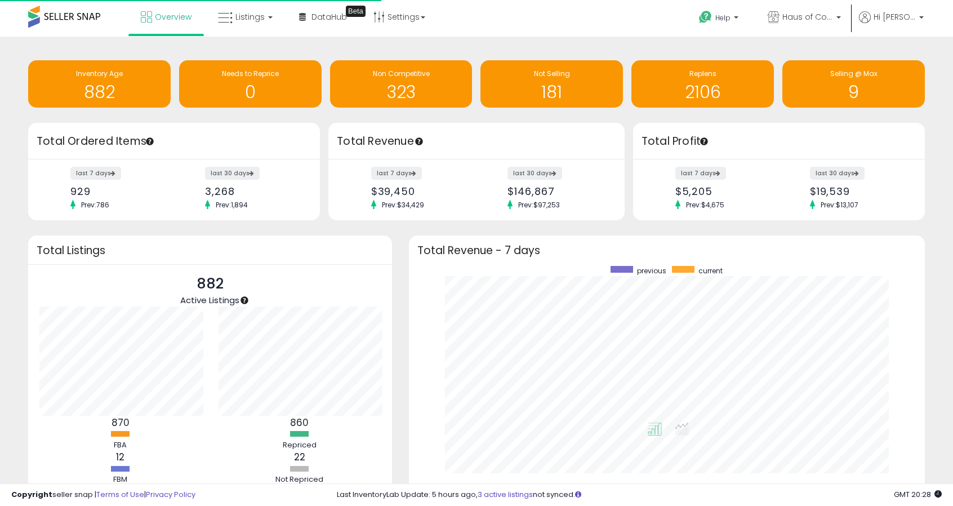
scroll to position [213, 493]
click at [238, 14] on span "Listings" at bounding box center [249, 16] width 29 height 11
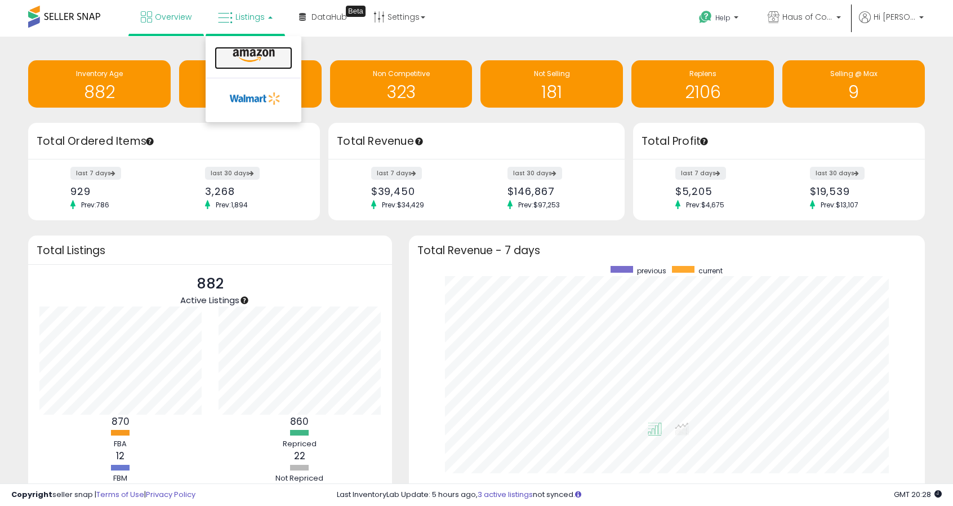
click at [244, 51] on icon at bounding box center [253, 55] width 49 height 15
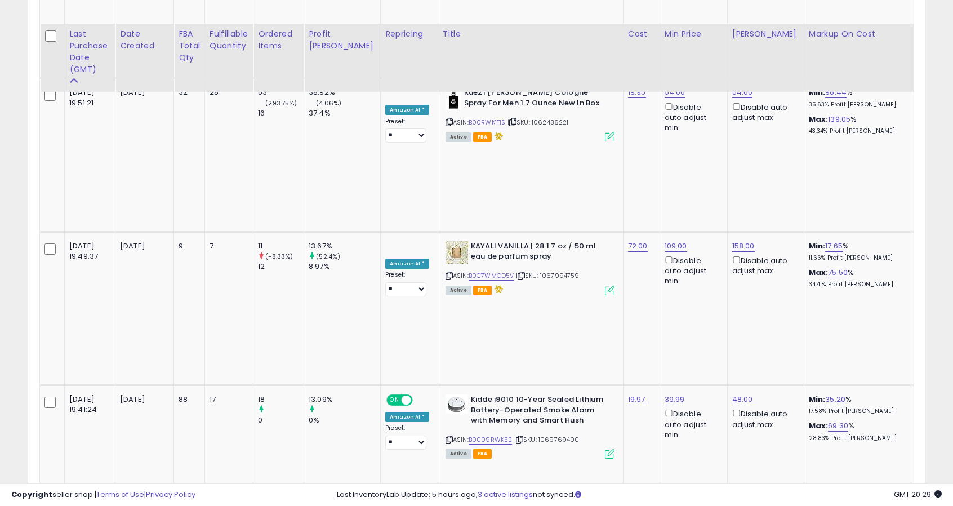
scroll to position [507, 0]
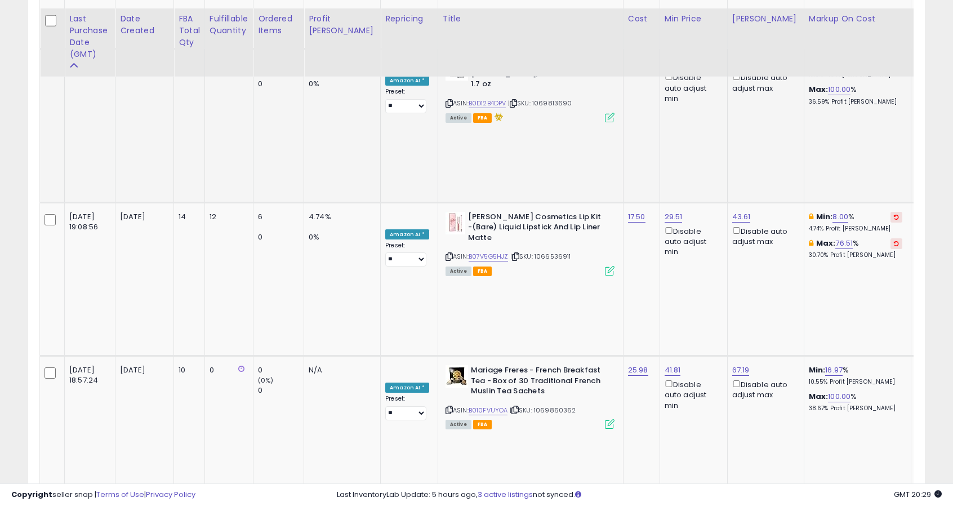
scroll to position [1183, 0]
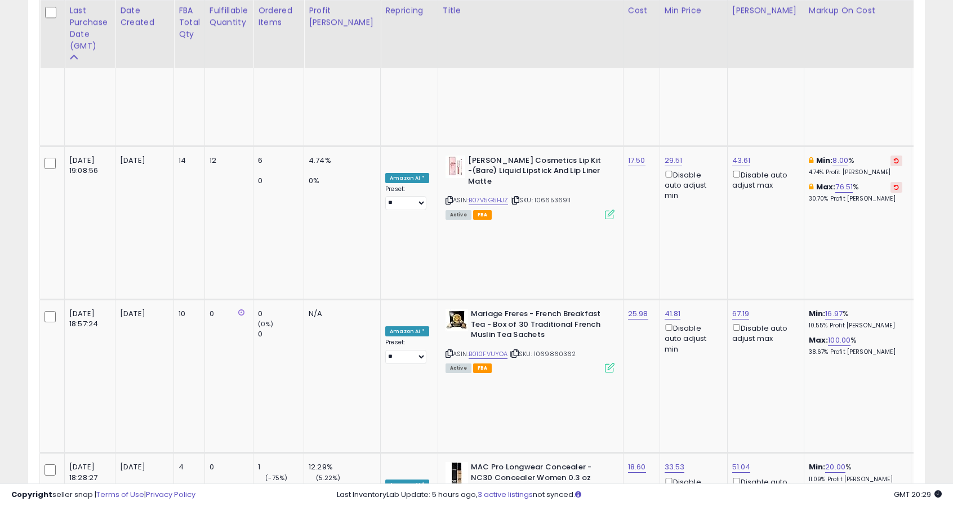
click at [774, 249] on button "button" at bounding box center [764, 248] width 19 height 17
drag, startPoint x: 638, startPoint y: 252, endPoint x: 670, endPoint y: 252, distance: 32.7
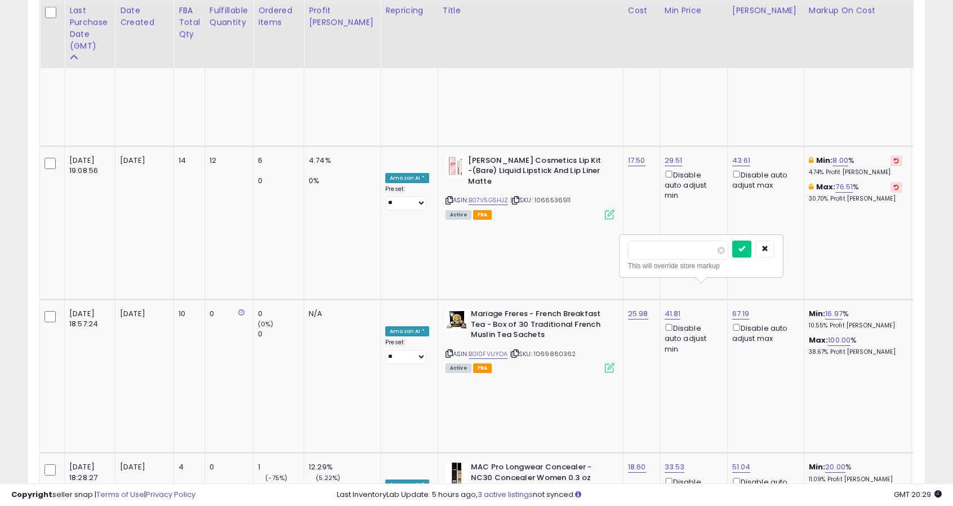
click at [670, 252] on input "*****" at bounding box center [678, 249] width 100 height 19
type input "**"
click button "submit" at bounding box center [741, 248] width 19 height 17
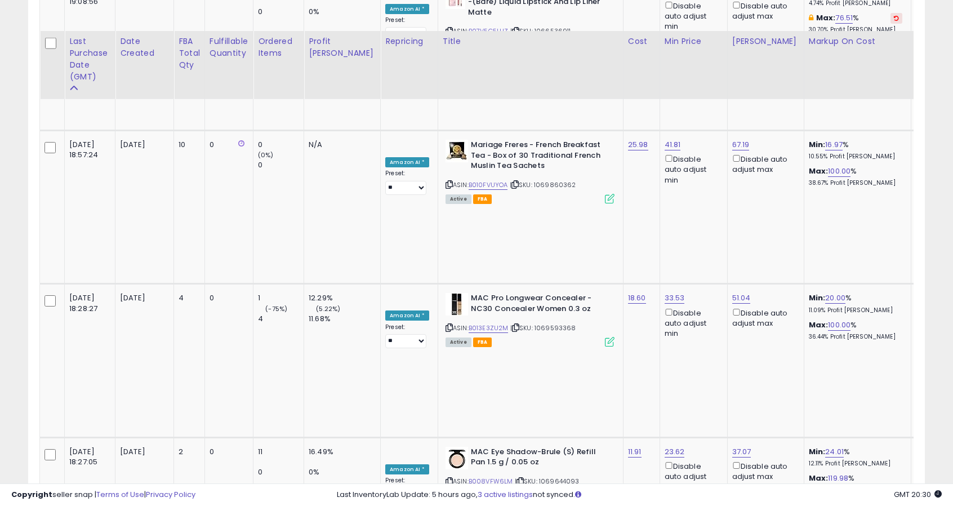
scroll to position [1521, 0]
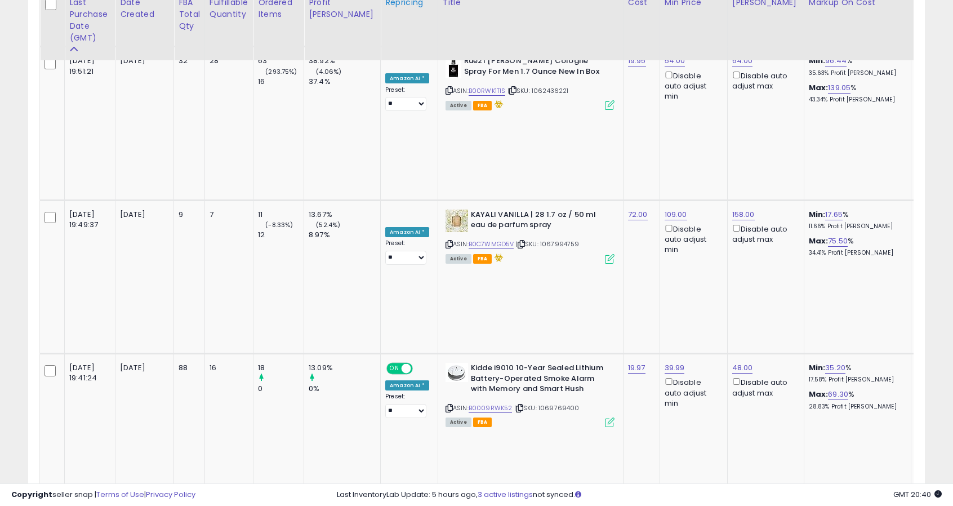
scroll to position [507, 0]
